Goal: Transaction & Acquisition: Book appointment/travel/reservation

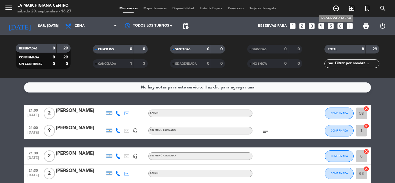
click at [337, 8] on icon "add_circle_outline" at bounding box center [336, 8] width 7 height 7
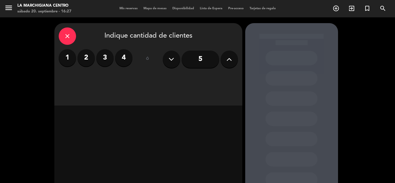
click at [121, 55] on label "4" at bounding box center [123, 57] width 17 height 17
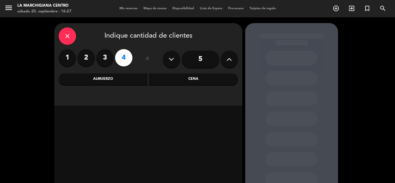
click at [187, 79] on div "Cena" at bounding box center [193, 79] width 89 height 12
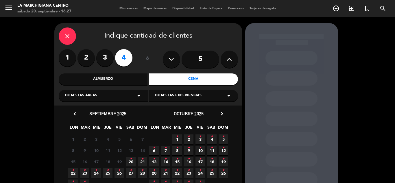
click at [132, 159] on span "20 •" at bounding box center [131, 162] width 10 height 10
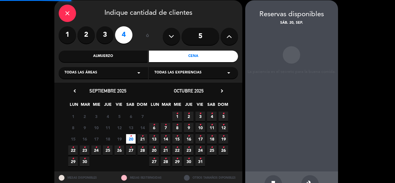
scroll to position [23, 0]
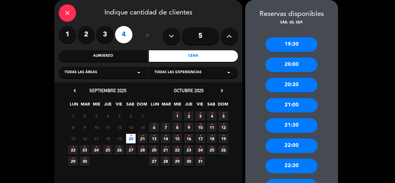
click at [290, 123] on div "21:30" at bounding box center [291, 125] width 52 height 14
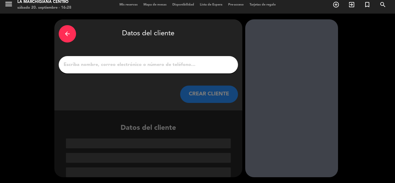
click at [95, 63] on input "1" at bounding box center [148, 65] width 171 height 8
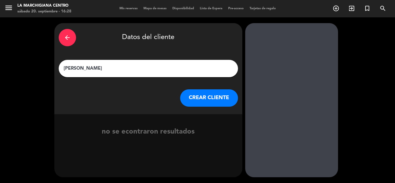
type input "[PERSON_NAME]"
click at [193, 94] on button "CREAR CLIENTE" at bounding box center [209, 97] width 58 height 17
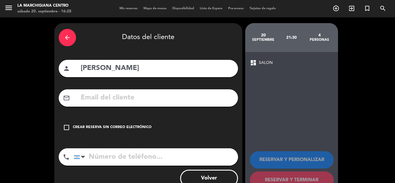
click at [89, 123] on div "check_box_outline_blank Crear reserva sin correo electrónico" at bounding box center [148, 127] width 179 height 17
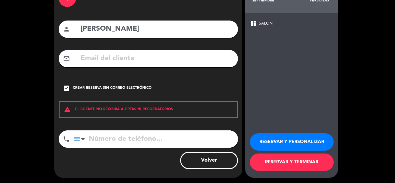
scroll to position [40, 0]
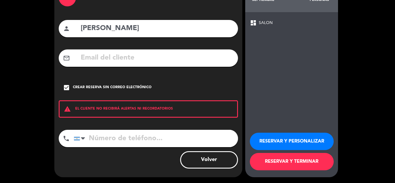
click at [287, 162] on button "RESERVAR Y TERMINAR" at bounding box center [292, 161] width 84 height 17
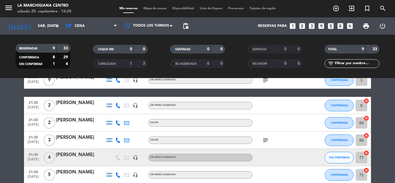
scroll to position [58, 0]
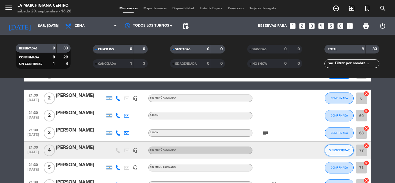
click at [338, 149] on span "SIN CONFIRMAR" at bounding box center [339, 150] width 21 height 3
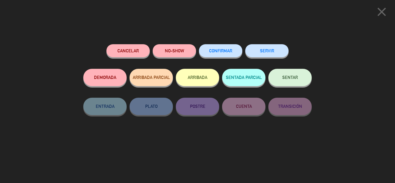
click at [209, 51] on span "CONFIRMAR" at bounding box center [220, 50] width 23 height 5
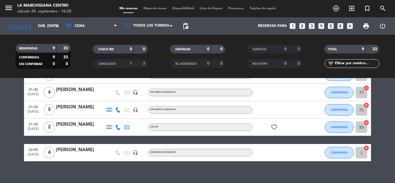
scroll to position [123, 0]
